Goal: Information Seeking & Learning: Learn about a topic

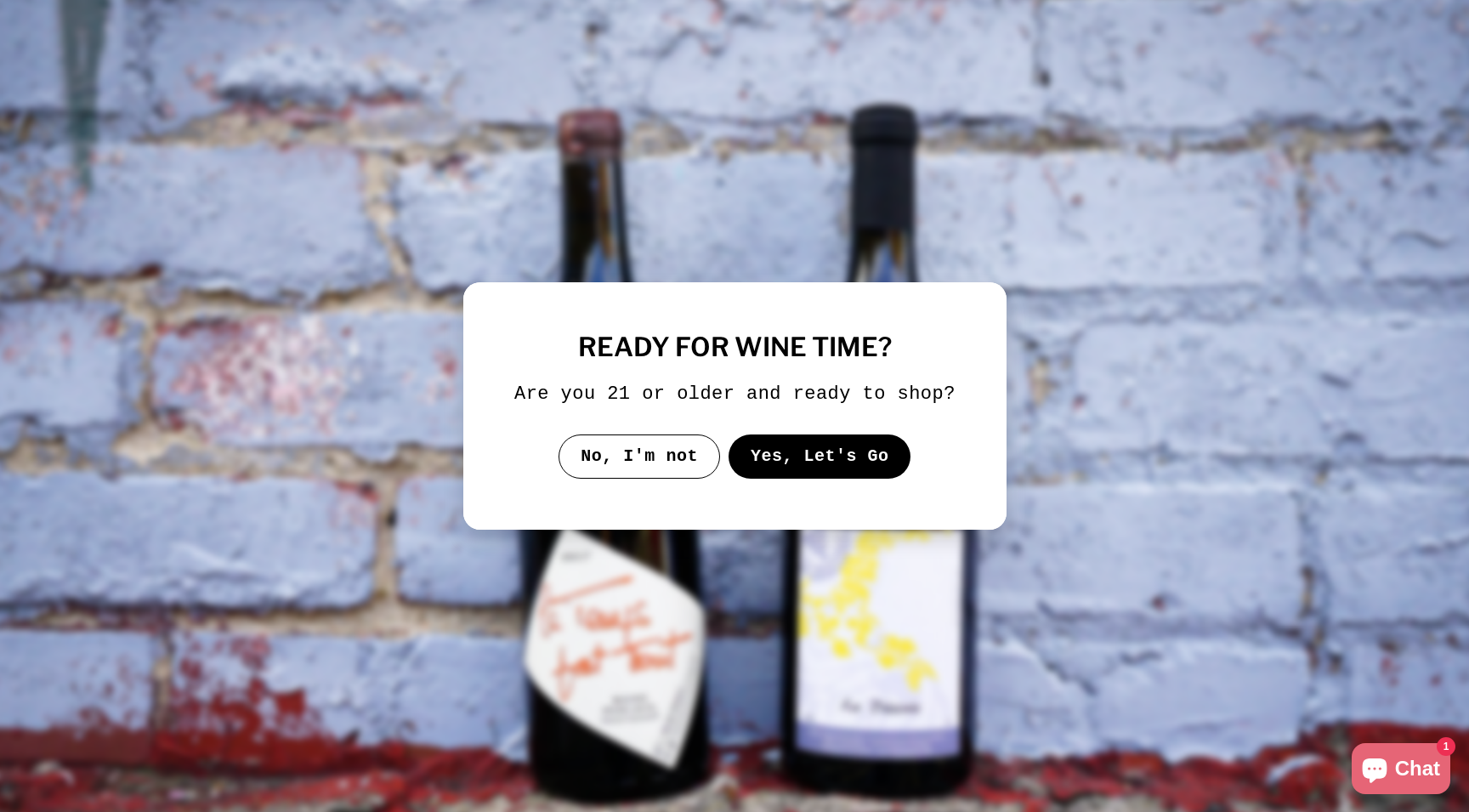
click at [786, 478] on button "Yes, Let's Go" at bounding box center [819, 457] width 183 height 44
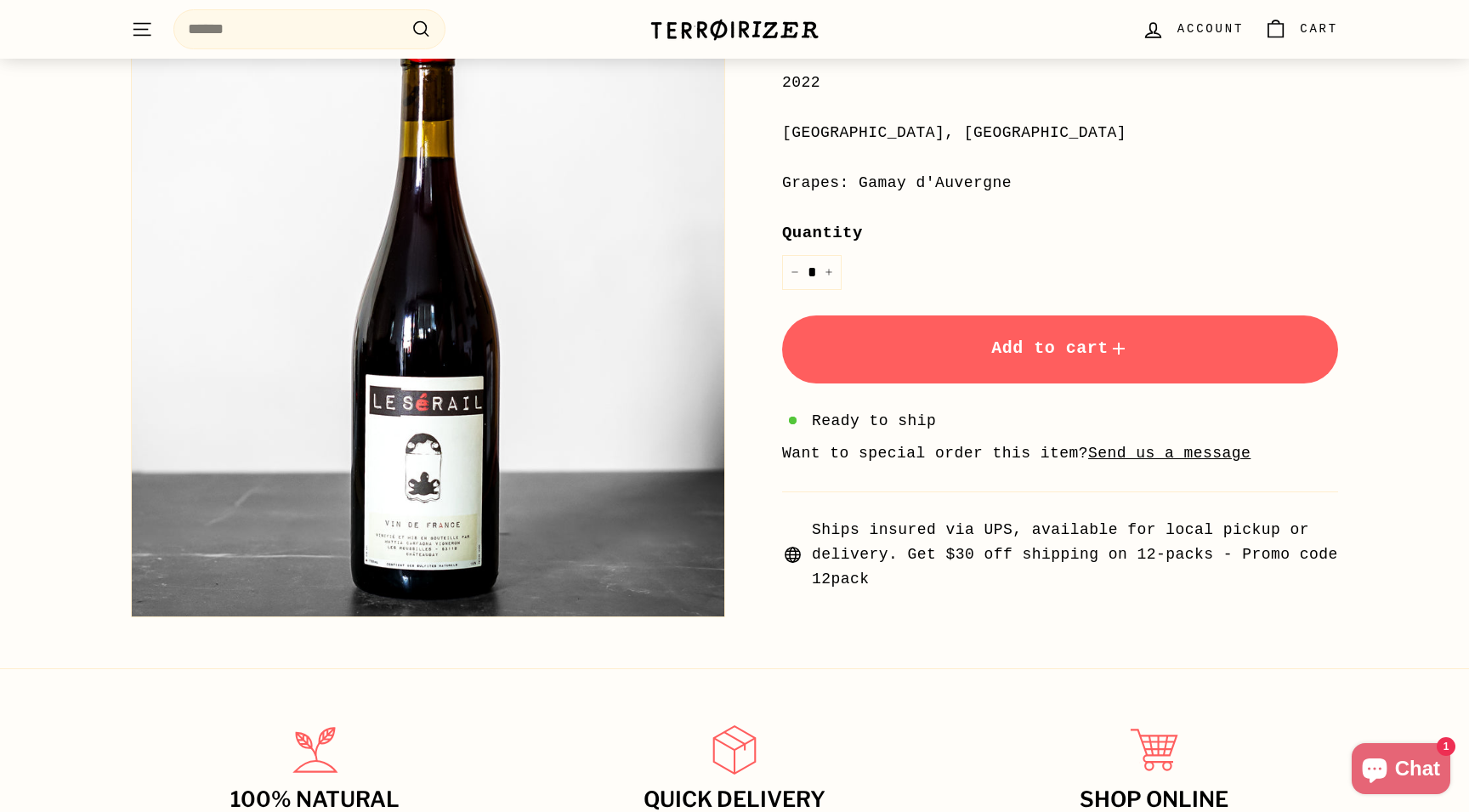
scroll to position [398, 0]
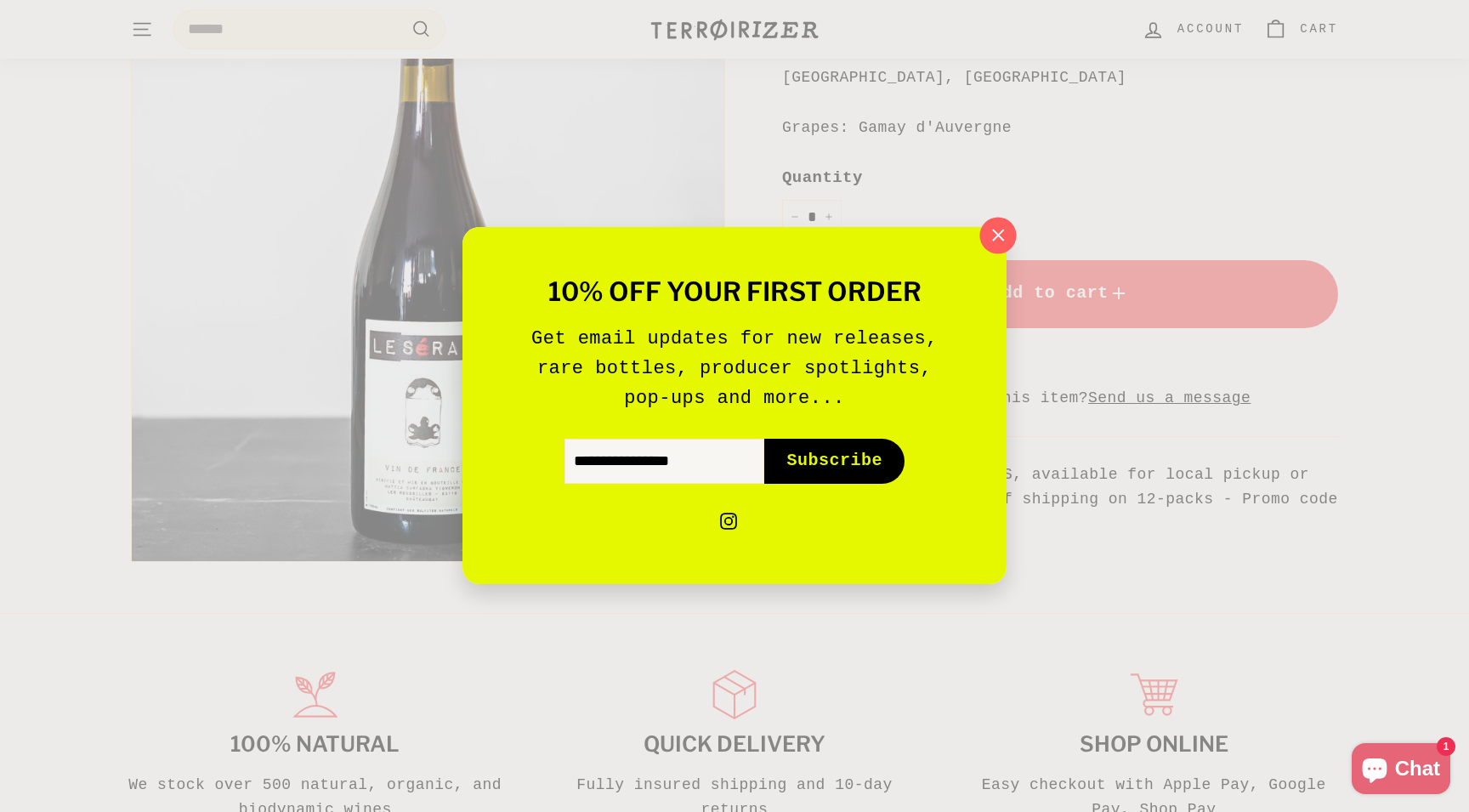
click at [1005, 224] on button ""Close (esc)"" at bounding box center [997, 236] width 37 height 37
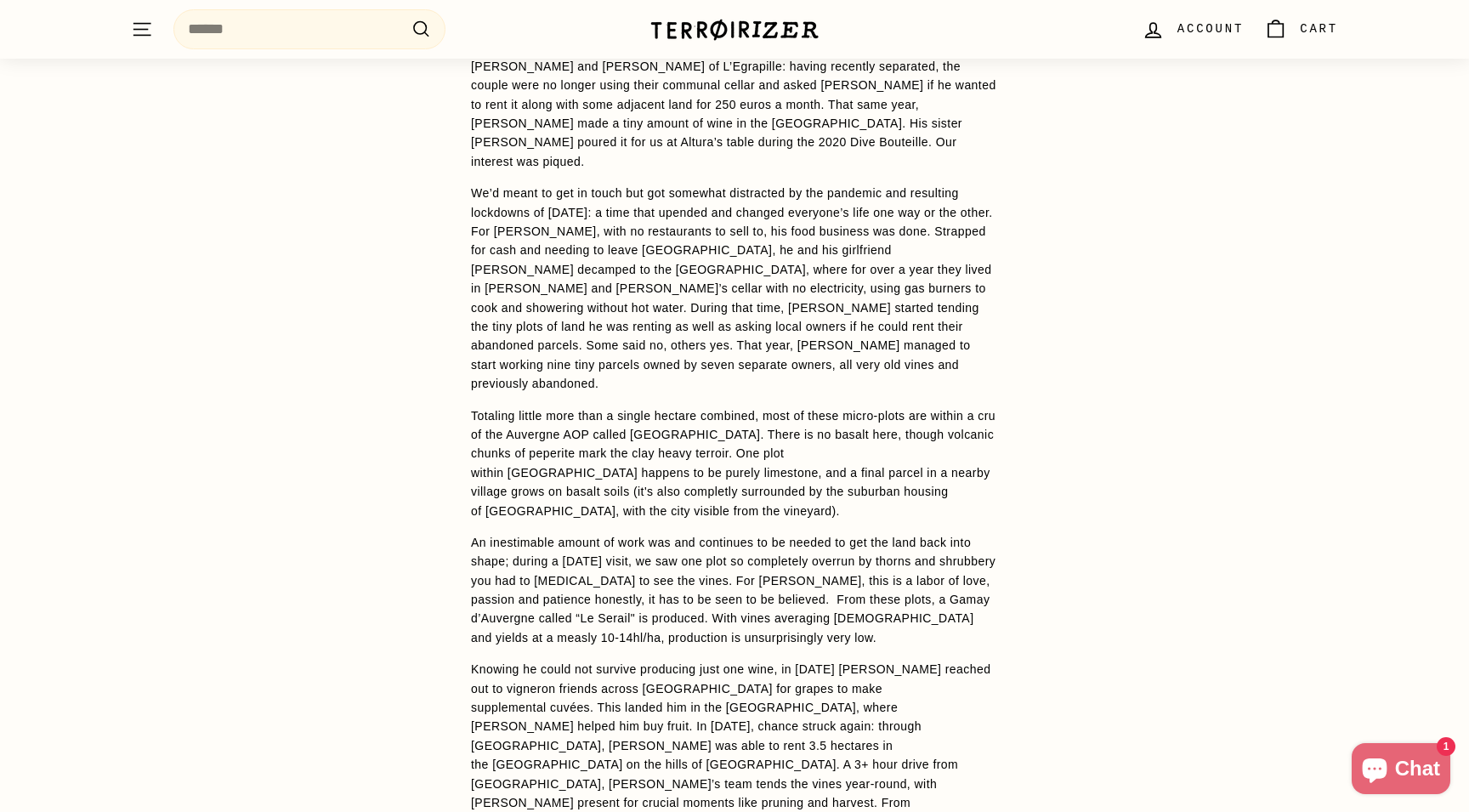
scroll to position [1808, 0]
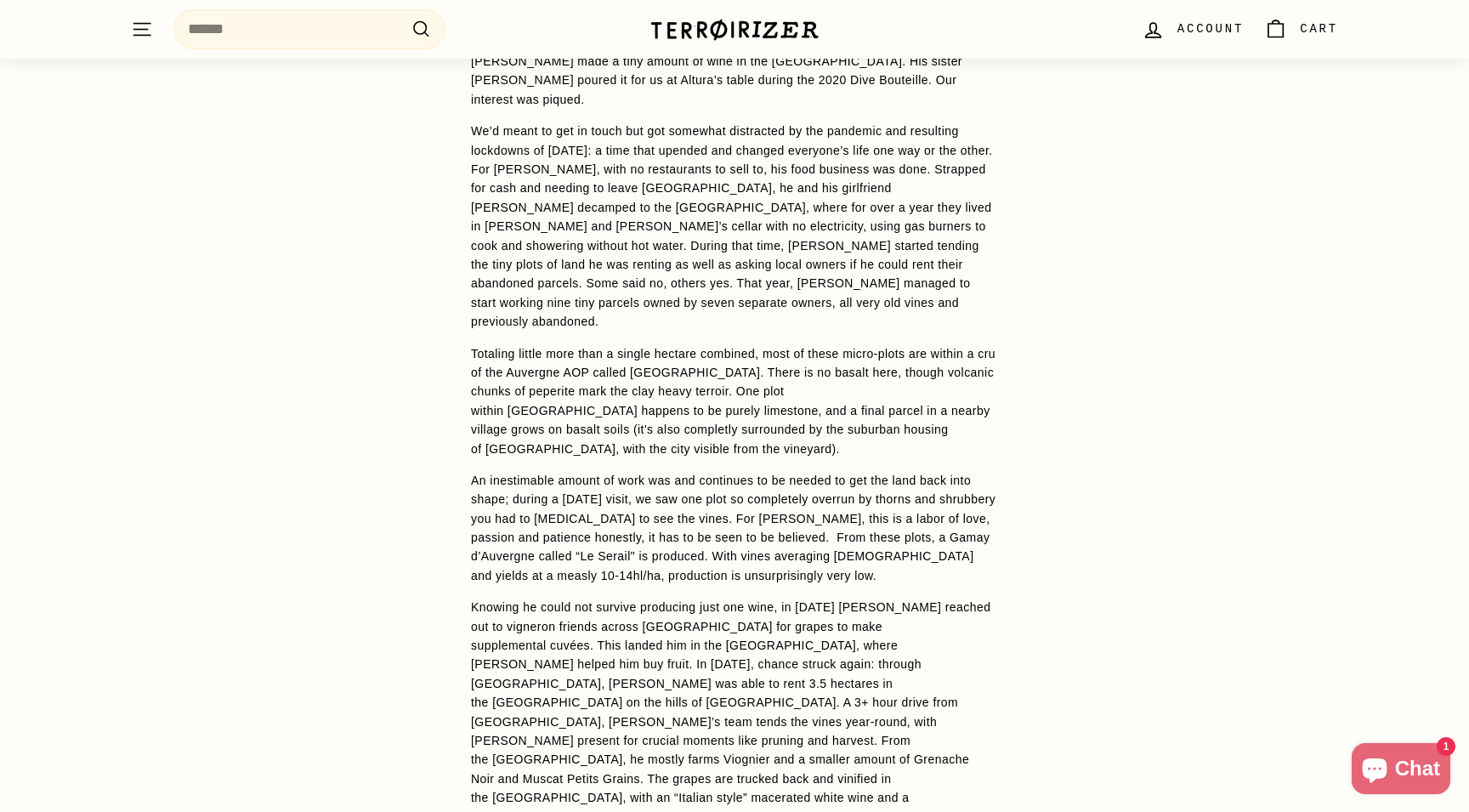
scroll to position [1881, 0]
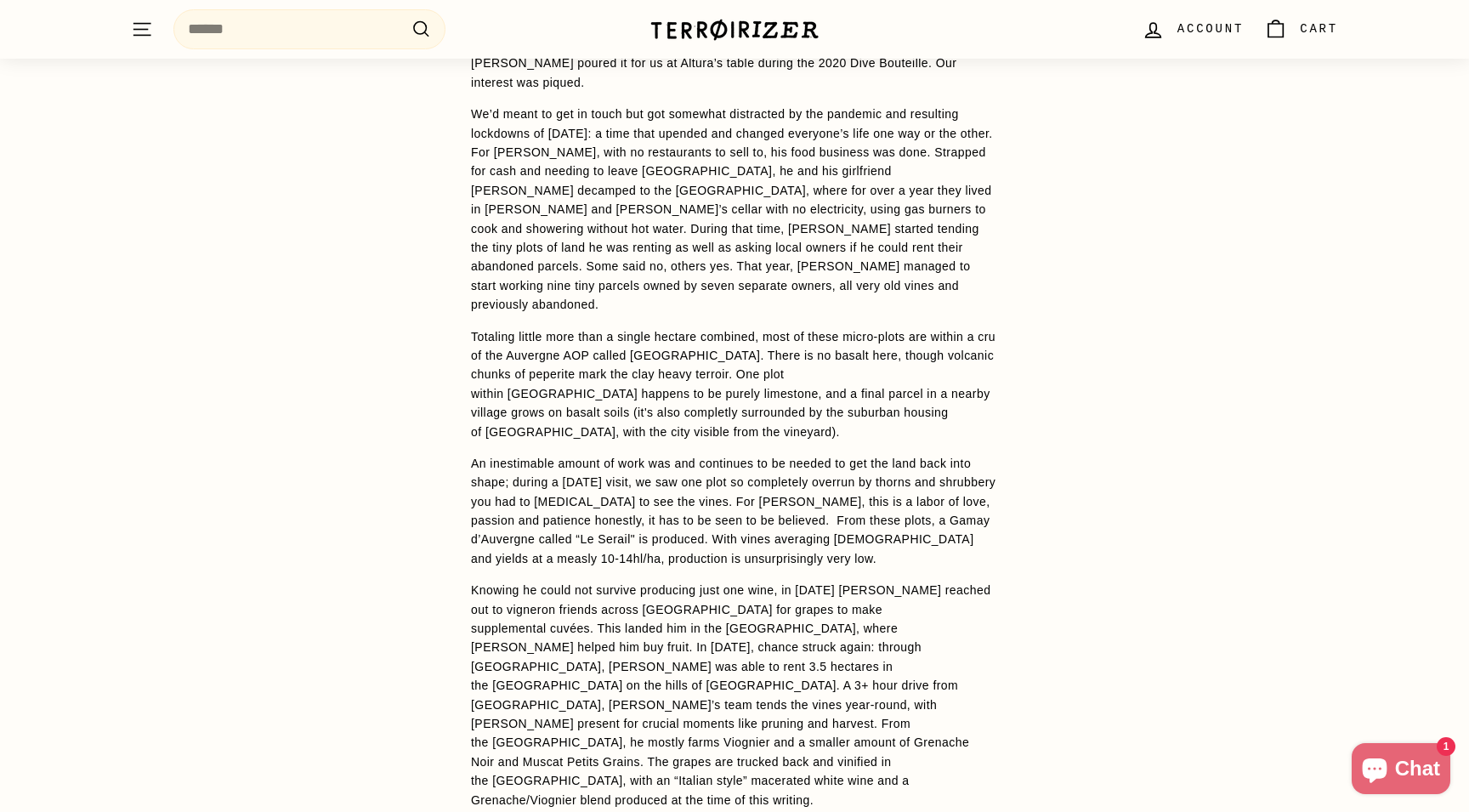
click at [517, 129] on p "We’d meant to get in touch but got somewhat distracted by the pandemic and resu…" at bounding box center [734, 209] width 527 height 209
copy p "[GEOGRAPHIC_DATA]"
